Goal: Task Accomplishment & Management: Complete application form

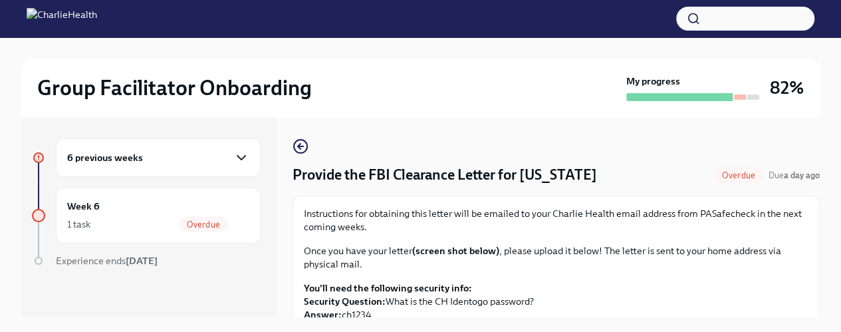
click at [237, 156] on icon "button" at bounding box center [241, 158] width 8 height 4
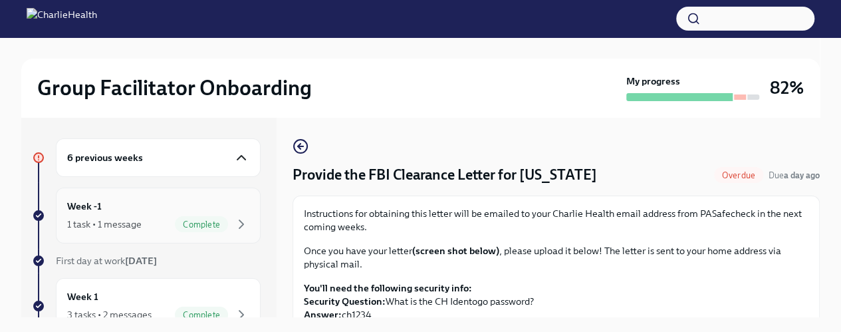
click at [157, 213] on div "Week -1 1 task • 1 message Complete" at bounding box center [158, 215] width 182 height 33
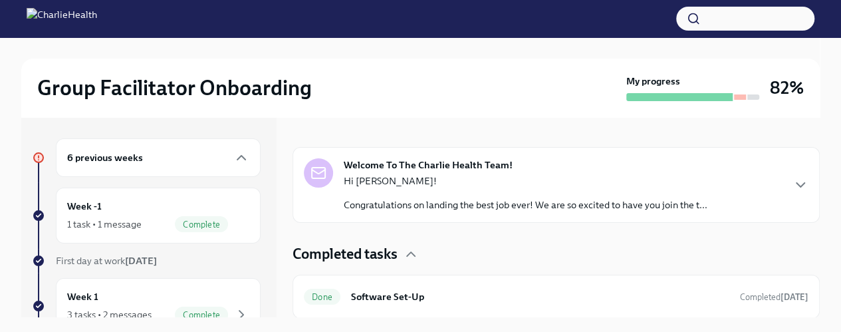
click at [793, 191] on icon "button" at bounding box center [801, 185] width 16 height 16
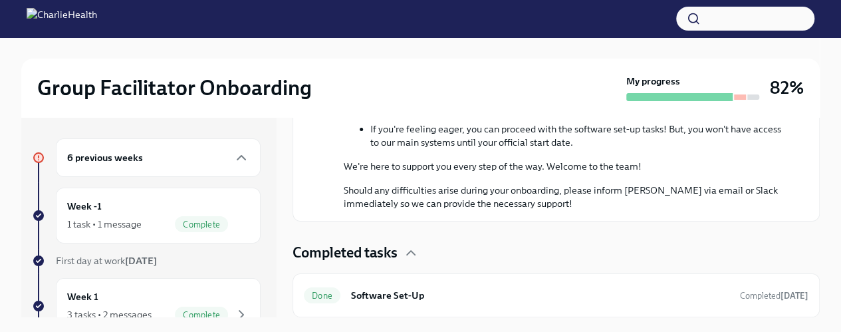
scroll to position [480, 0]
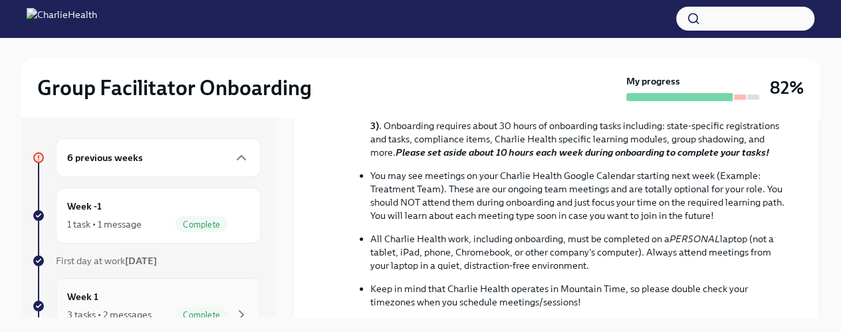
click at [209, 307] on div "Complete" at bounding box center [201, 315] width 53 height 16
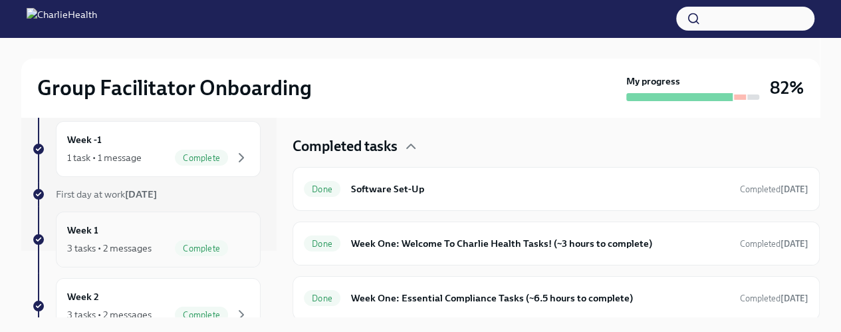
scroll to position [200, 0]
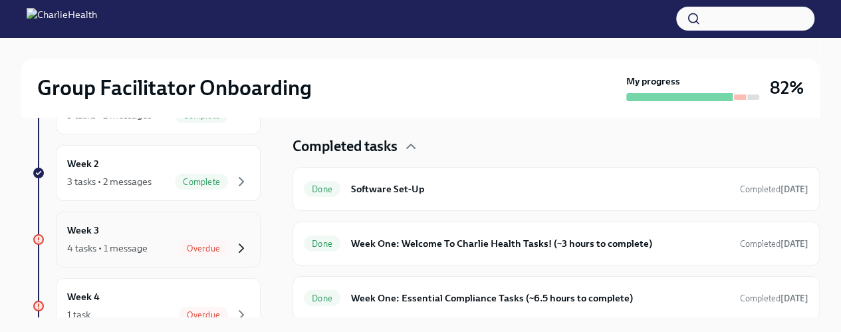
click at [238, 244] on icon "button" at bounding box center [241, 248] width 16 height 16
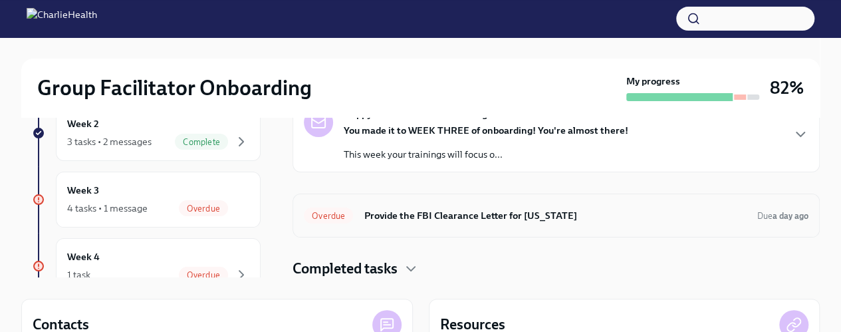
scroll to position [67, 0]
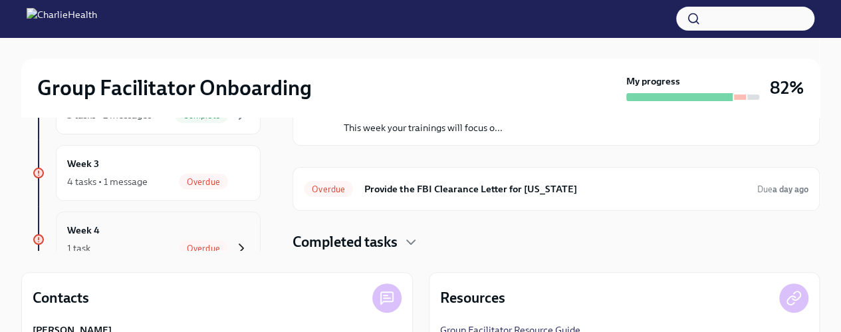
click at [237, 240] on icon "button" at bounding box center [241, 248] width 16 height 16
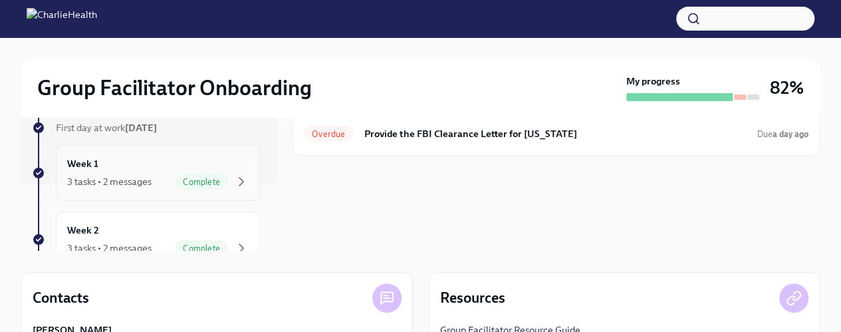
scroll to position [133, 0]
click at [218, 185] on div "Complete" at bounding box center [212, 182] width 74 height 16
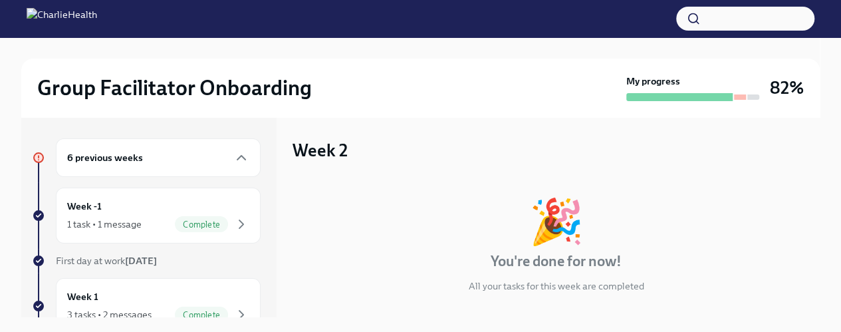
click at [215, 156] on div "6 previous weeks" at bounding box center [158, 158] width 182 height 16
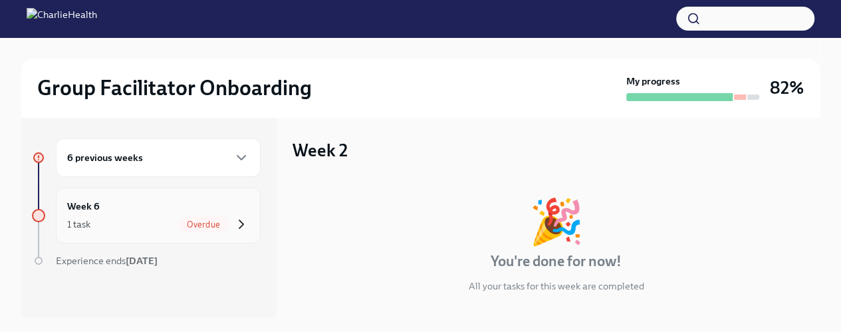
click at [235, 217] on icon "button" at bounding box center [241, 224] width 16 height 16
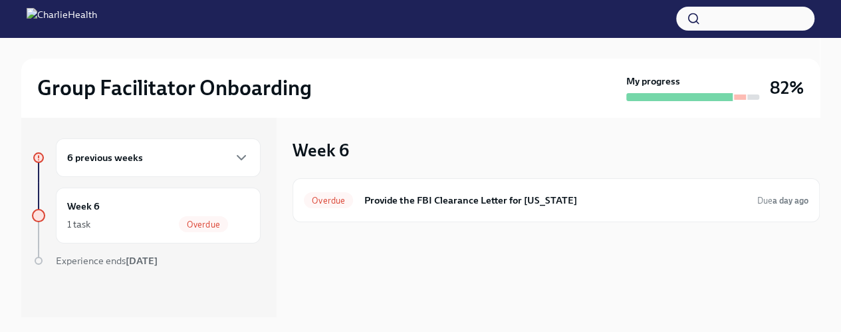
click at [219, 154] on div "6 previous weeks" at bounding box center [158, 158] width 182 height 16
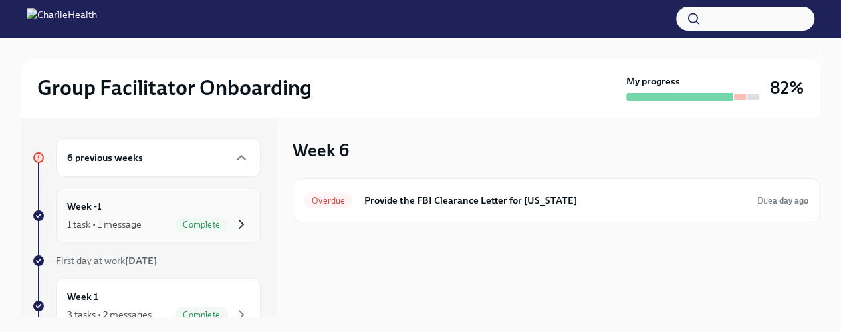
click at [233, 225] on icon "button" at bounding box center [241, 224] width 16 height 16
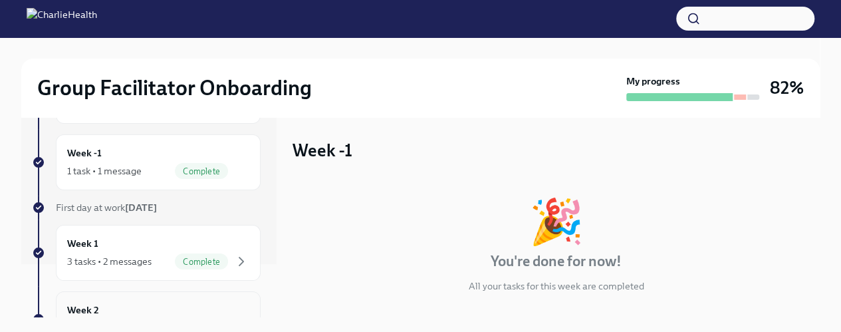
scroll to position [133, 0]
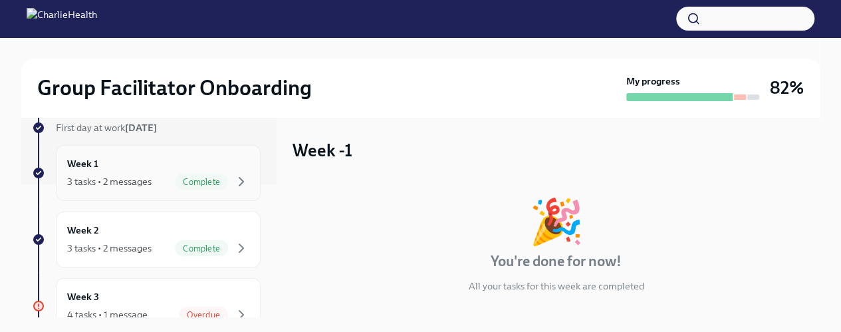
click at [220, 176] on div "Complete" at bounding box center [212, 182] width 74 height 16
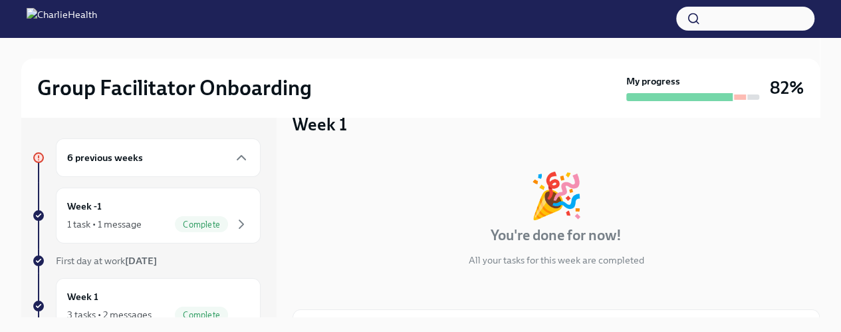
click at [756, 22] on button "button" at bounding box center [745, 19] width 138 height 24
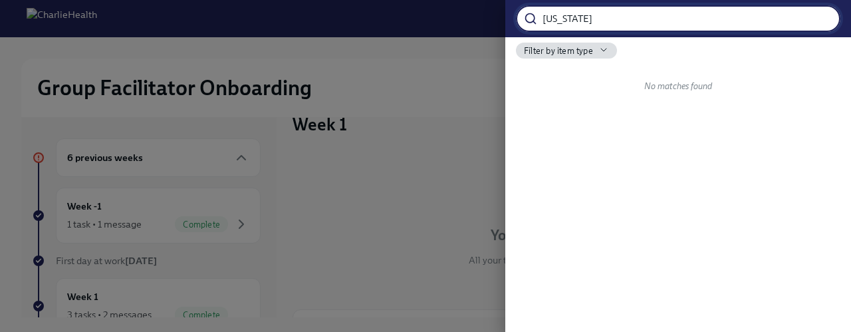
type input "[US_STATE]"
click at [823, 16] on input "[US_STATE]" at bounding box center [692, 18] width 298 height 27
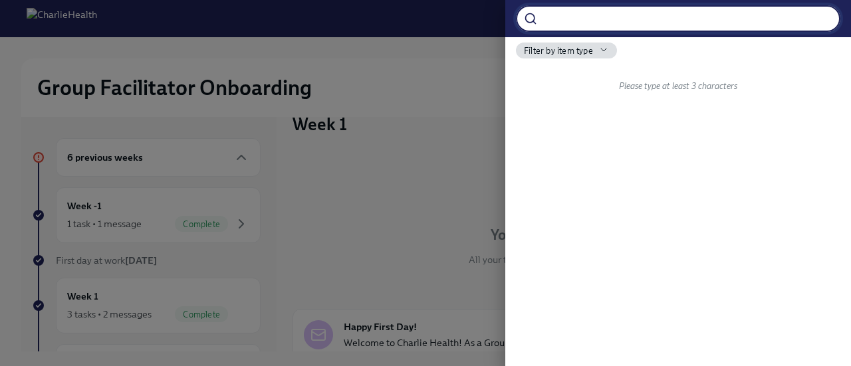
click at [467, 51] on div at bounding box center [425, 183] width 851 height 366
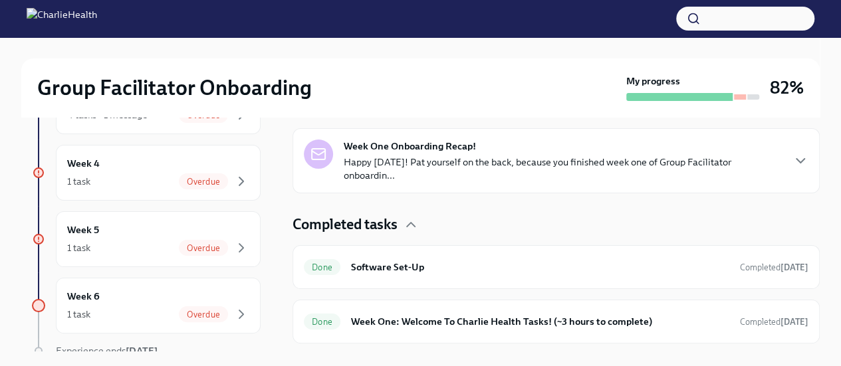
scroll to position [324, 0]
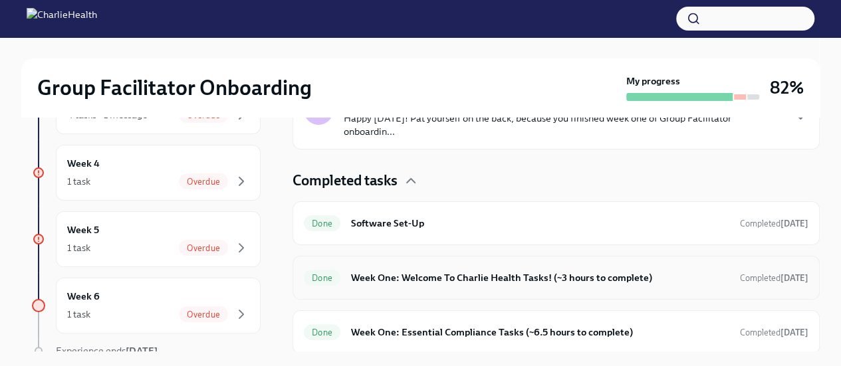
click at [505, 273] on h6 "Week One: Welcome To Charlie Health Tasks! (~3 hours to complete)" at bounding box center [540, 278] width 378 height 15
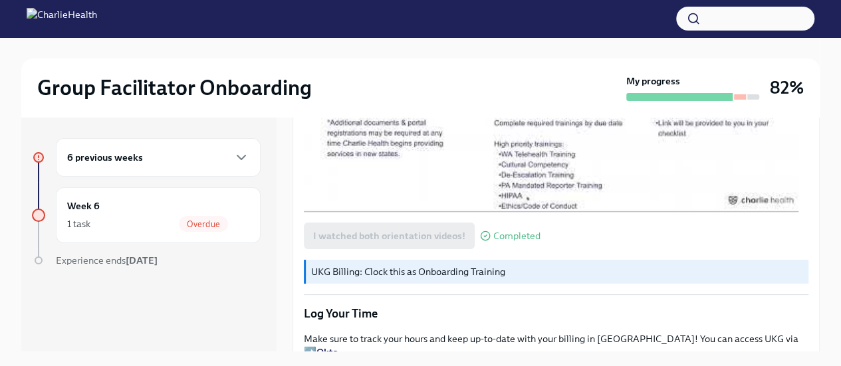
scroll to position [898, 0]
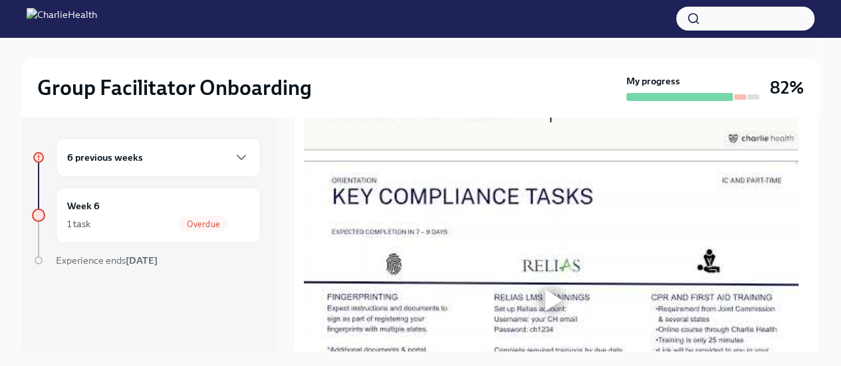
click at [253, 161] on div "6 previous weeks" at bounding box center [158, 157] width 205 height 39
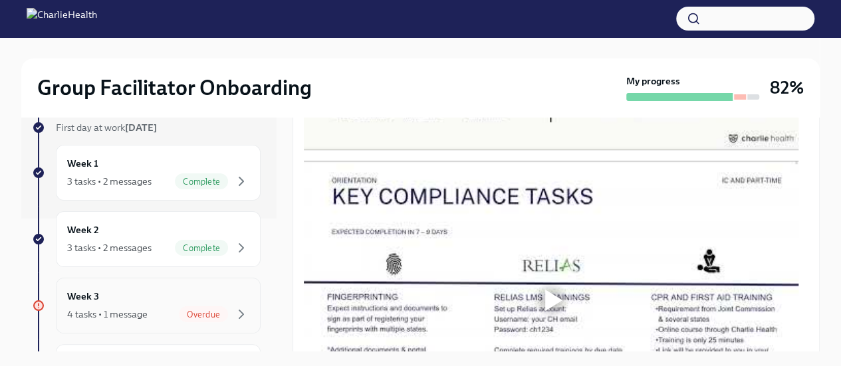
scroll to position [200, 0]
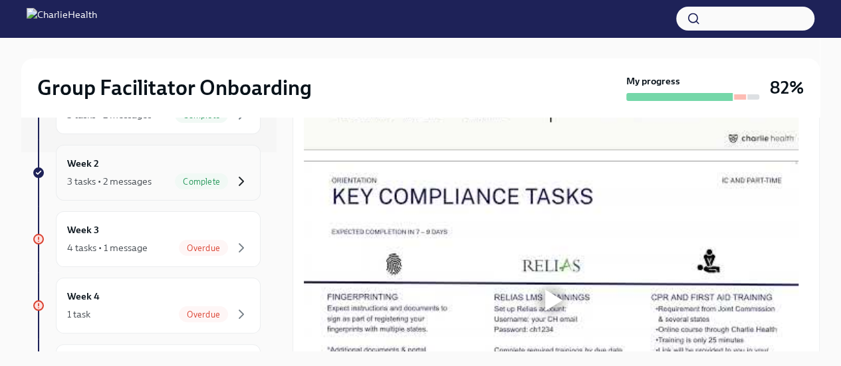
click at [239, 180] on icon "button" at bounding box center [241, 182] width 4 height 8
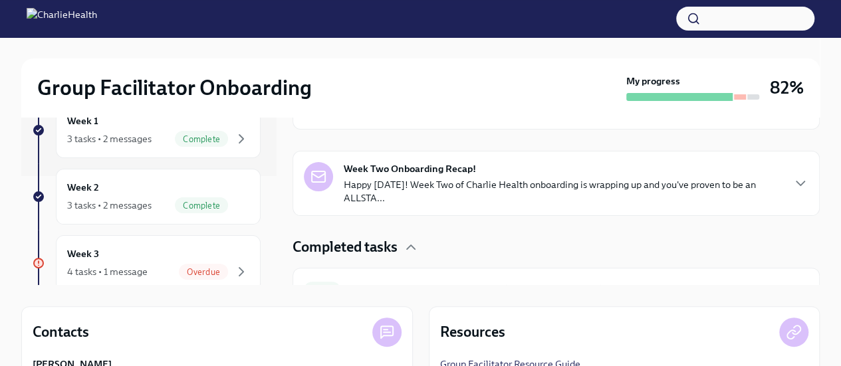
scroll to position [159, 0]
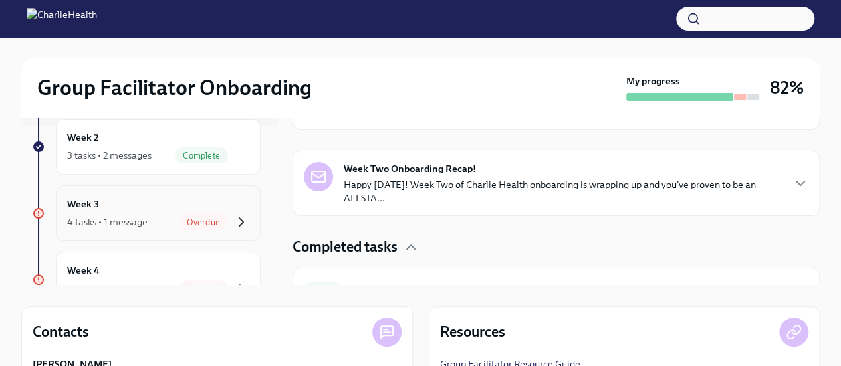
click at [239, 223] on icon "button" at bounding box center [241, 222] width 4 height 8
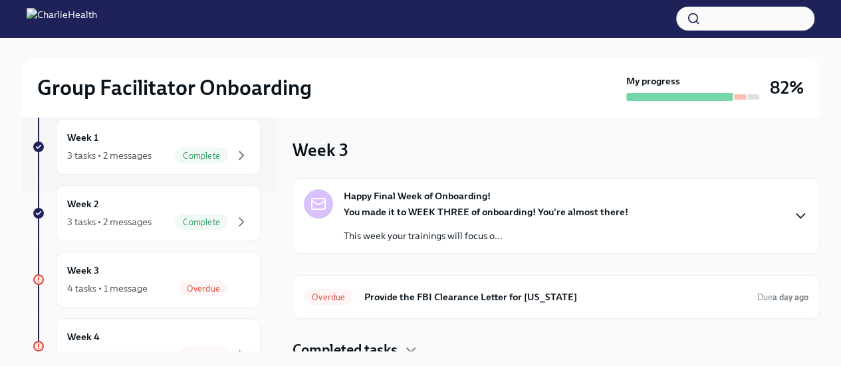
click at [793, 208] on icon "button" at bounding box center [801, 216] width 16 height 16
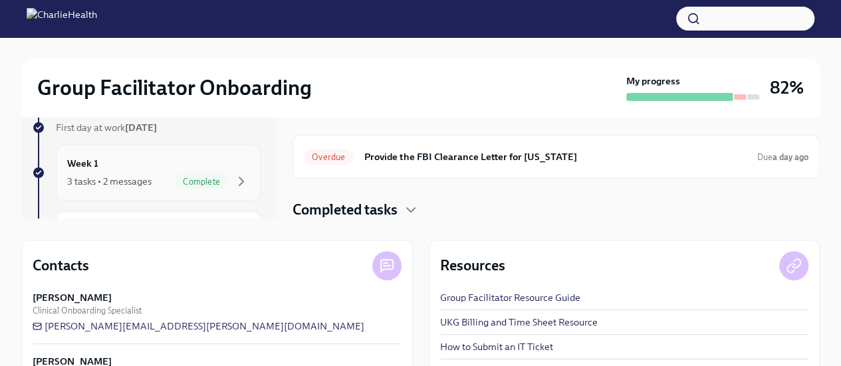
click at [175, 175] on div "Complete" at bounding box center [201, 182] width 53 height 16
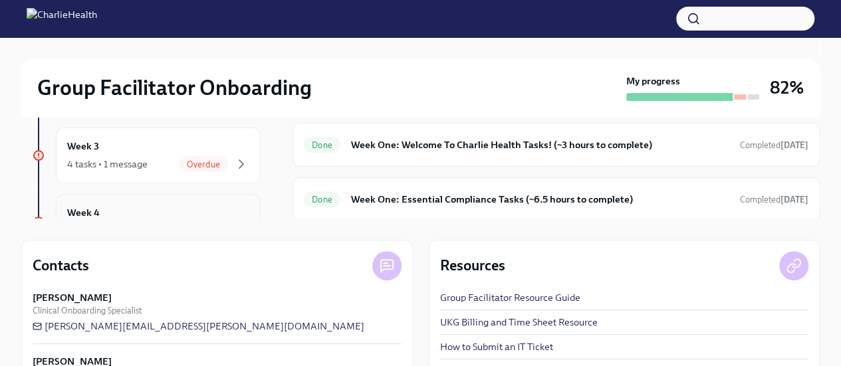
scroll to position [133, 0]
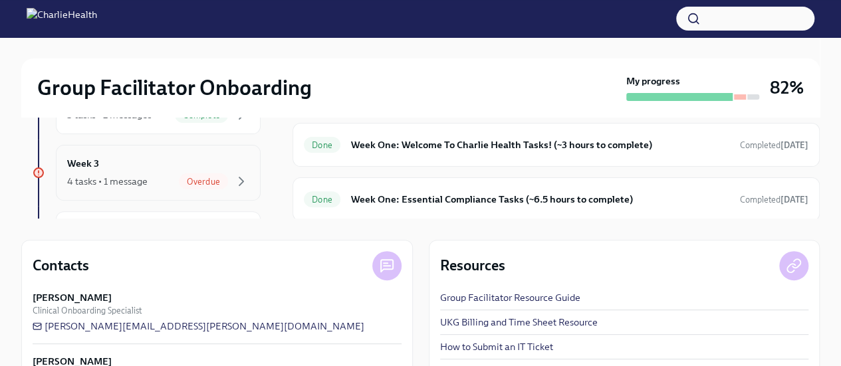
click at [191, 159] on div "Week 3 4 tasks • 1 message Overdue" at bounding box center [158, 172] width 182 height 33
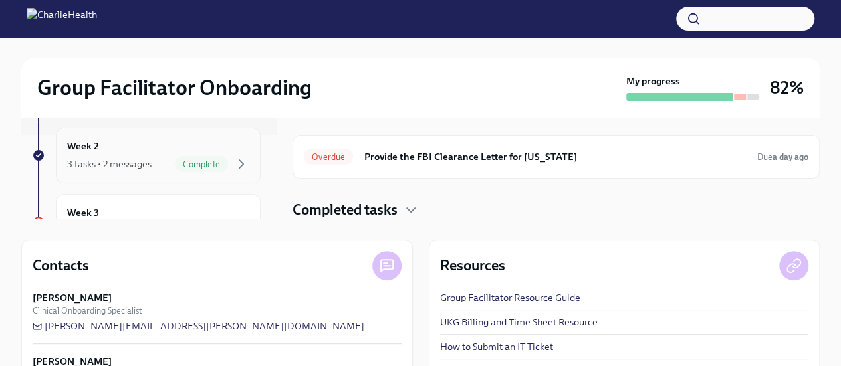
scroll to position [67, 0]
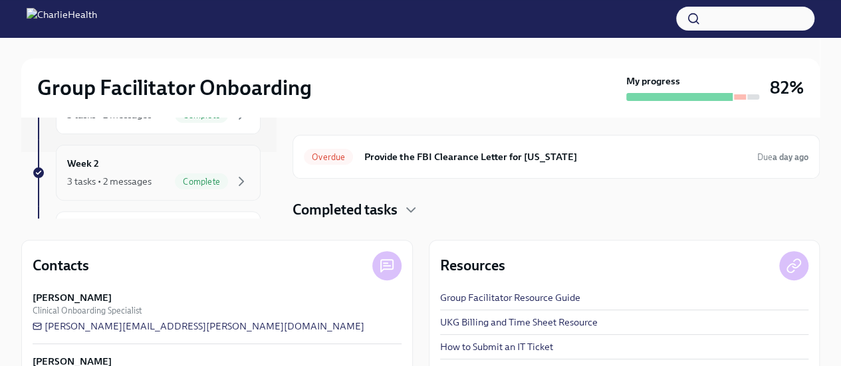
click at [191, 168] on div "Week 2 3 tasks • 2 messages Complete" at bounding box center [158, 172] width 182 height 33
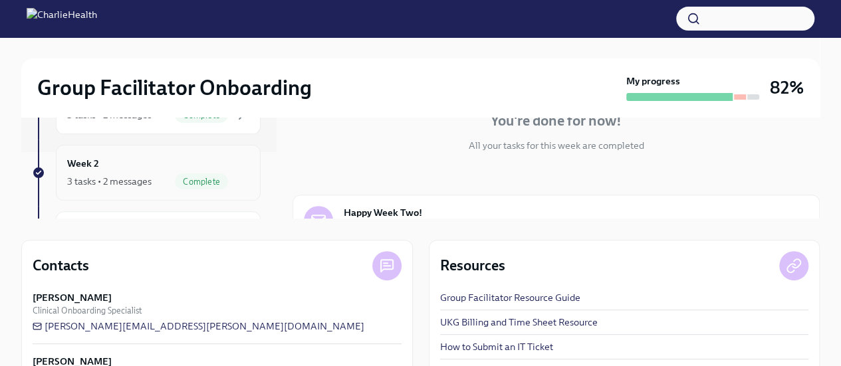
scroll to position [348, 0]
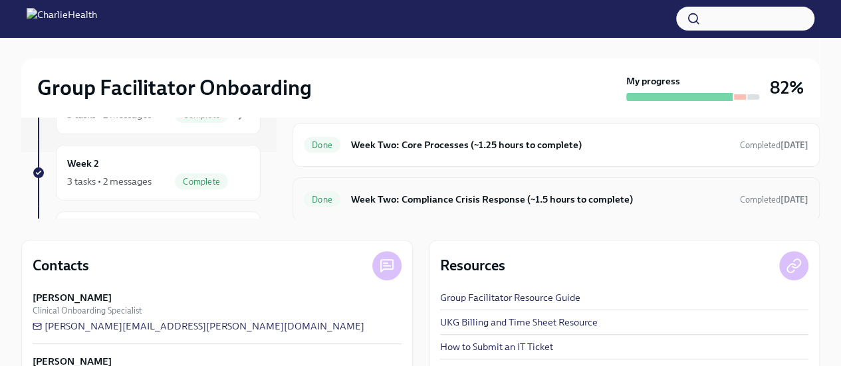
click at [729, 209] on div "Done Week Two: Compliance Crisis Response (~1.5 hours to complete) Completed [D…" at bounding box center [556, 200] width 527 height 44
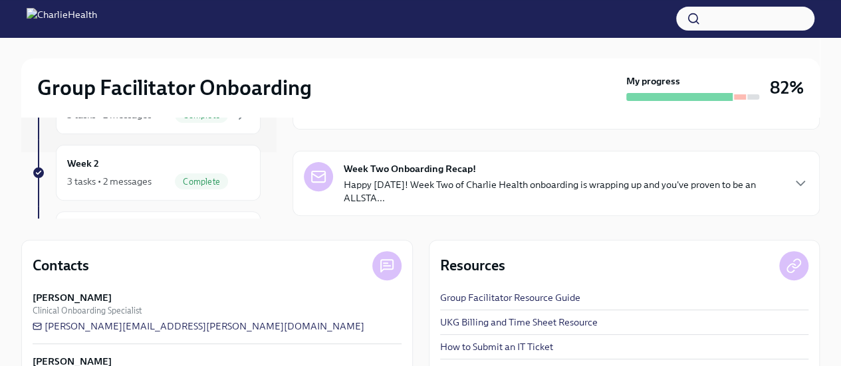
scroll to position [215, 0]
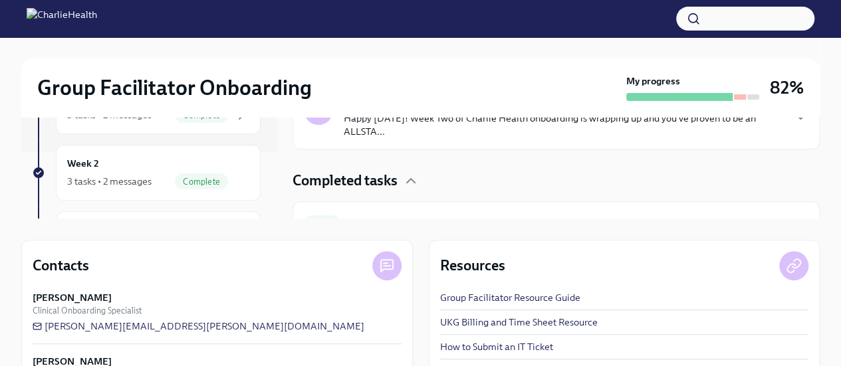
click at [583, 126] on p "Happy [DATE]! Week Two of Charlie Health onboarding is wrapping up and you've p…" at bounding box center [563, 125] width 438 height 27
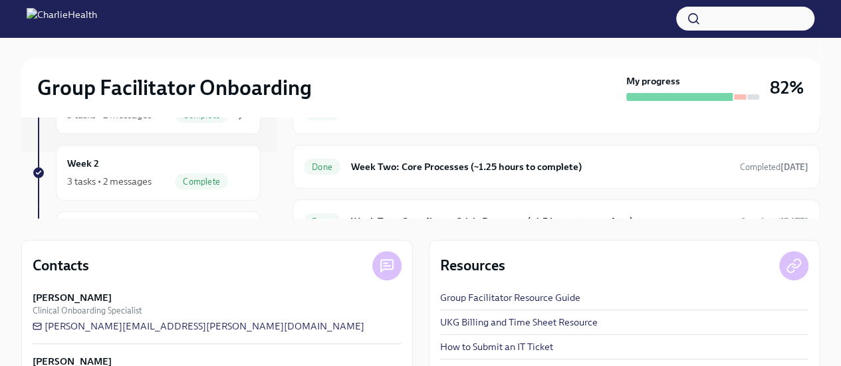
scroll to position [0, 0]
